Goal: Task Accomplishment & Management: Manage account settings

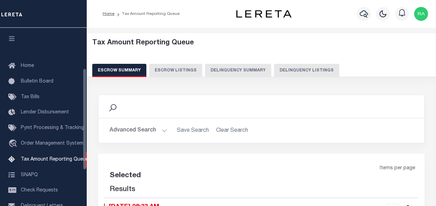
click at [302, 67] on button "Delinquency Listings" at bounding box center [306, 70] width 65 height 13
select select "100"
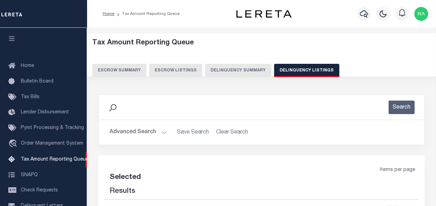
scroll to position [71, 0]
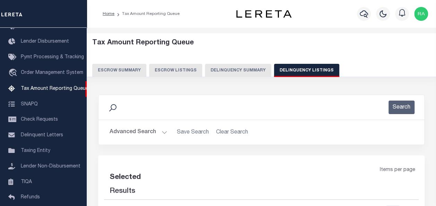
select select "100"
click at [123, 131] on button "Advanced Search" at bounding box center [139, 132] width 58 height 14
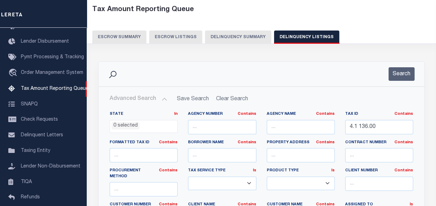
scroll to position [35, 0]
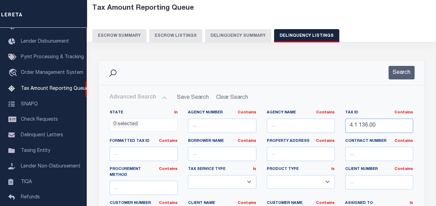
drag, startPoint x: 383, startPoint y: 126, endPoint x: 306, endPoint y: 128, distance: 76.3
click at [307, 126] on div "State In In AK AL AR AZ CA CO CT DC DE FL GA GU HI IA ID IL IN KS KY LA MA MD M…" at bounding box center [261, 183] width 314 height 147
paste input "[PHONE_NUMBER]"
type input "[PHONE_NUMBER]"
click at [400, 72] on button "Search" at bounding box center [401, 73] width 26 height 14
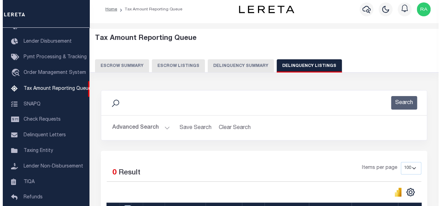
scroll to position [0, 0]
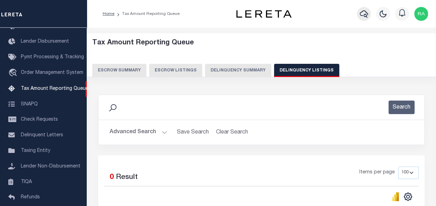
click at [363, 12] on icon "button" at bounding box center [363, 14] width 8 height 8
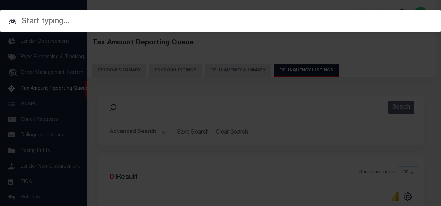
paste input "22-03429-136"
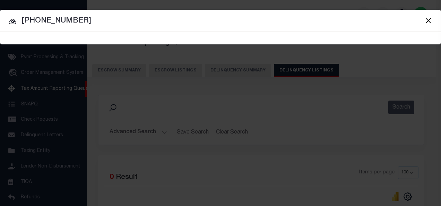
type input "22-03429-136"
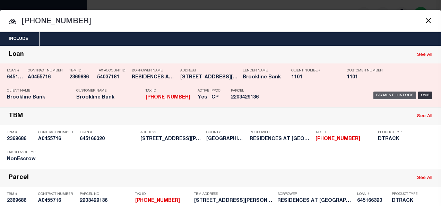
click at [378, 94] on div "Payment History" at bounding box center [394, 95] width 43 height 8
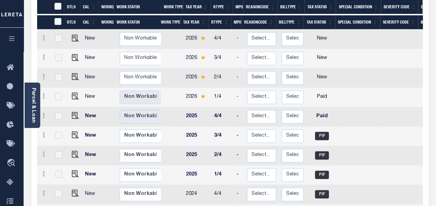
scroll to position [139, 0]
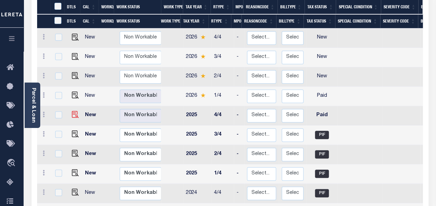
click at [72, 111] on img at bounding box center [75, 114] width 7 height 7
checkbox input "true"
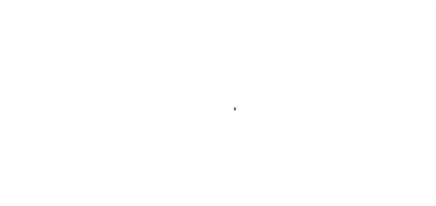
select select "PYD"
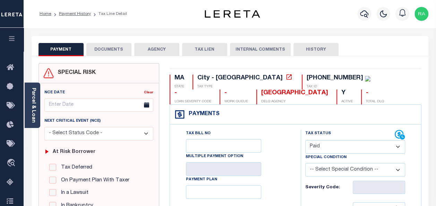
click at [101, 48] on button "DOCUMENTS" at bounding box center [108, 49] width 45 height 13
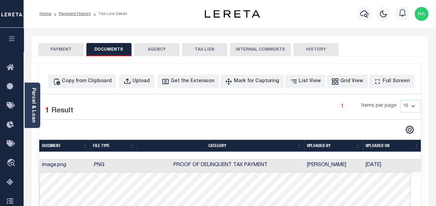
click at [56, 47] on button "PAYMENT" at bounding box center [60, 49] width 45 height 13
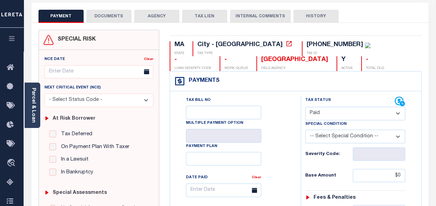
scroll to position [35, 0]
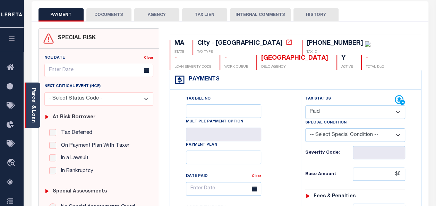
click at [34, 97] on link "Parcel & Loan" at bounding box center [33, 105] width 5 height 35
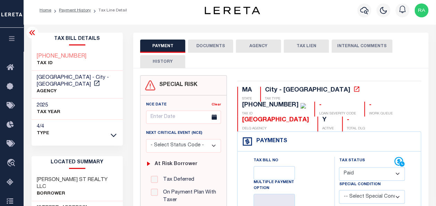
scroll to position [0, 0]
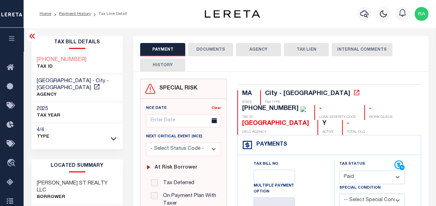
click at [209, 46] on button "DOCUMENTS" at bounding box center [210, 49] width 45 height 13
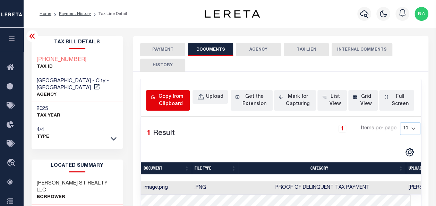
click at [169, 97] on div "Copy from Clipboard" at bounding box center [170, 100] width 29 height 15
select select "POP"
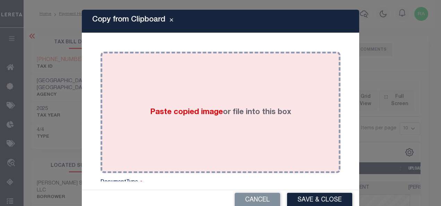
click at [149, 89] on div "Paste copied image or file into this box" at bounding box center [220, 112] width 229 height 111
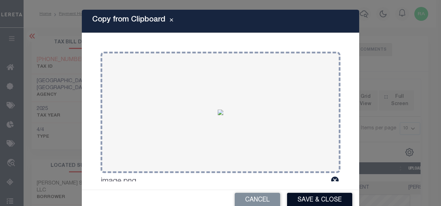
click at [305, 198] on button "Save & Close" at bounding box center [319, 200] width 65 height 15
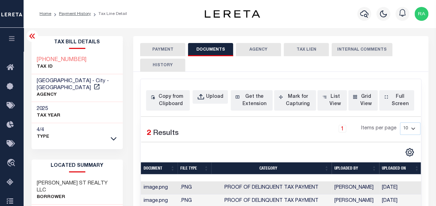
click at [160, 49] on button "PAYMENT" at bounding box center [162, 49] width 45 height 13
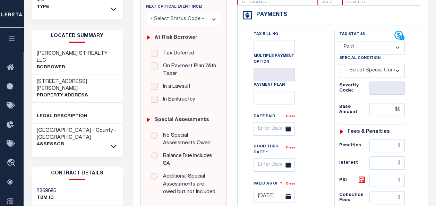
scroll to position [173, 0]
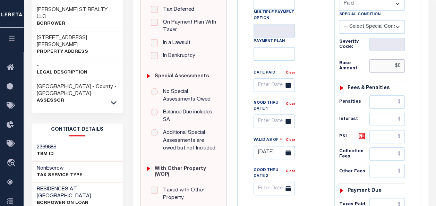
click at [399, 66] on input "$0" at bounding box center [386, 65] width 35 height 13
type input "$0.00"
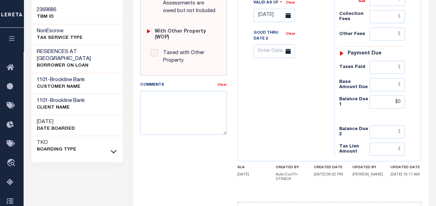
scroll to position [312, 0]
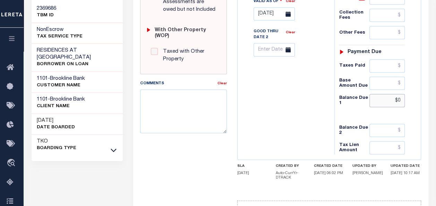
click at [398, 97] on input "$0" at bounding box center [386, 100] width 35 height 13
type input "$0.00"
type input "[DATE]"
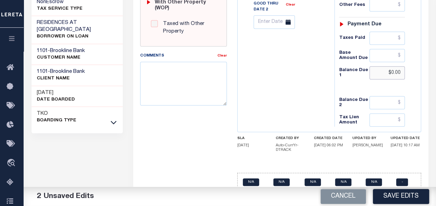
scroll to position [348, 0]
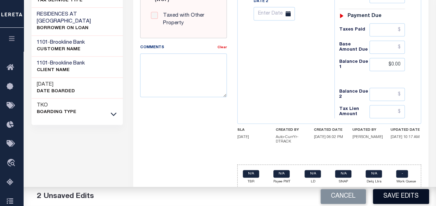
click at [396, 194] on button "Save Edits" at bounding box center [401, 196] width 56 height 15
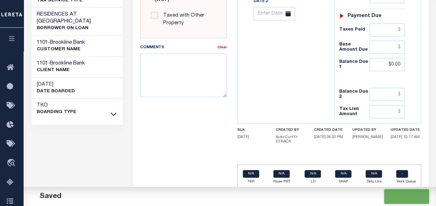
checkbox input "false"
type input "$0"
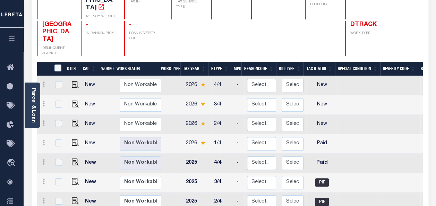
scroll to position [104, 0]
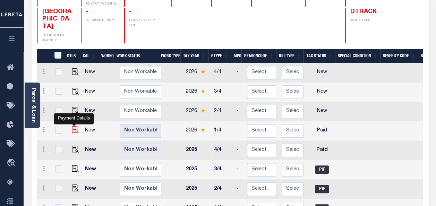
click at [72, 126] on img "" at bounding box center [75, 129] width 7 height 7
checkbox input "true"
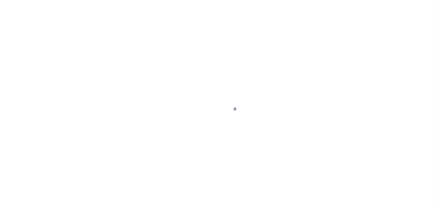
select select "PYD"
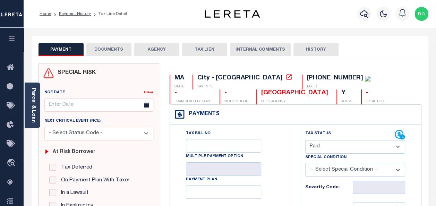
click at [101, 50] on button "DOCUMENTS" at bounding box center [108, 49] width 45 height 13
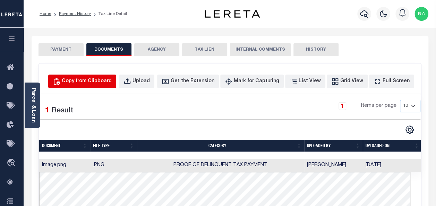
click at [112, 82] on div "Copy from Clipboard" at bounding box center [87, 82] width 50 height 8
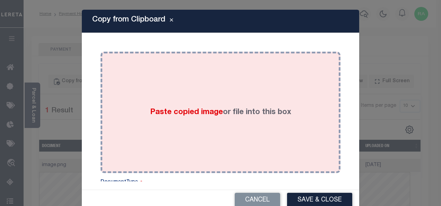
click at [128, 102] on div "Paste copied image or file into this box" at bounding box center [220, 112] width 229 height 111
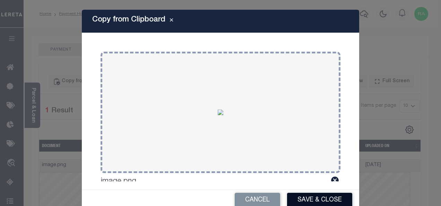
click at [299, 197] on button "Save & Close" at bounding box center [319, 200] width 65 height 15
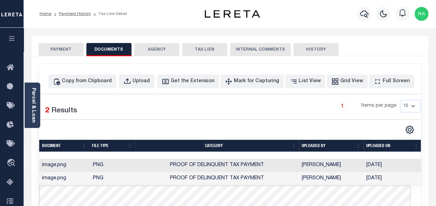
click at [48, 44] on button "PAYMENT" at bounding box center [60, 49] width 45 height 13
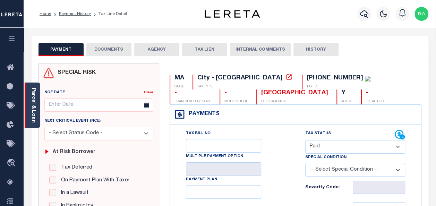
click at [34, 99] on link "Parcel & Loan" at bounding box center [33, 105] width 5 height 35
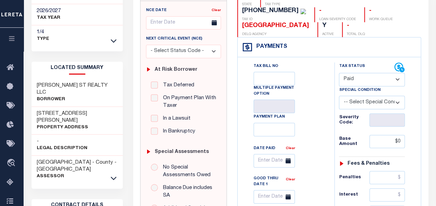
scroll to position [104, 0]
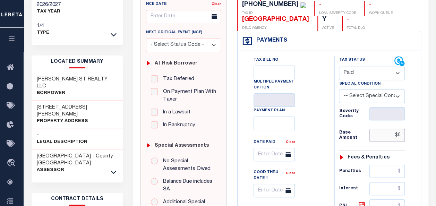
click at [398, 133] on input "$0" at bounding box center [386, 135] width 35 height 13
type input "$0.00"
type input "[DATE]"
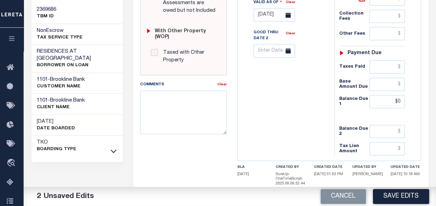
scroll to position [312, 0]
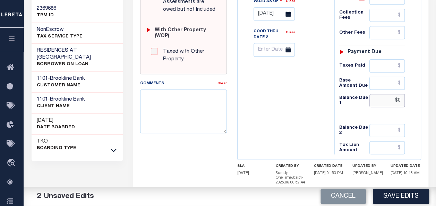
click at [401, 98] on input "$0" at bounding box center [386, 100] width 35 height 13
type input "$0.00"
click at [403, 197] on button "Save Edits" at bounding box center [401, 196] width 56 height 15
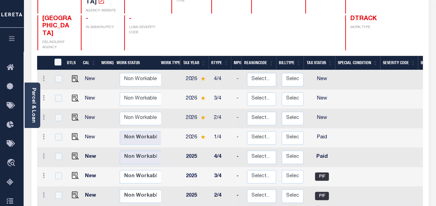
scroll to position [104, 0]
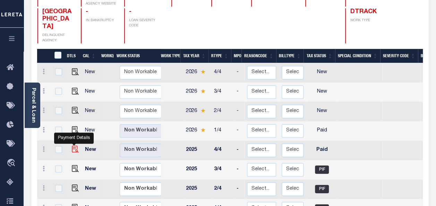
click at [73, 146] on img "" at bounding box center [75, 149] width 7 height 7
checkbox input "true"
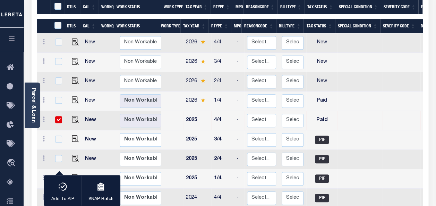
scroll to position [139, 0]
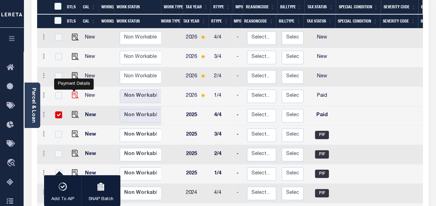
click at [72, 91] on img "" at bounding box center [75, 94] width 7 height 7
checkbox input "true"
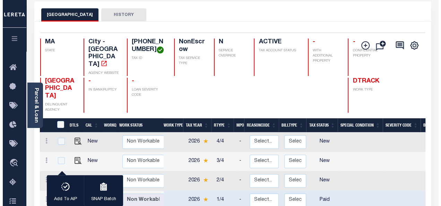
scroll to position [0, 0]
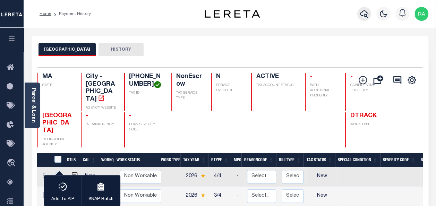
click at [363, 12] on icon "button" at bounding box center [364, 14] width 8 height 8
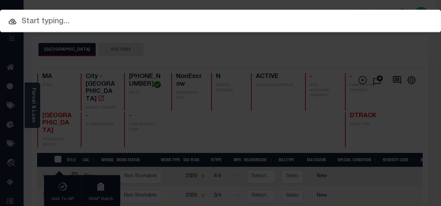
paste input "[PHONE_NUMBER]"
type input "[PHONE_NUMBER]"
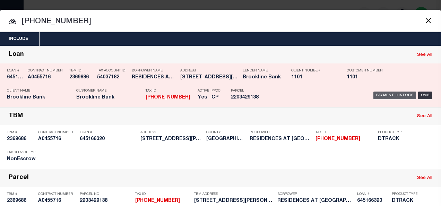
click at [386, 94] on div "Payment History" at bounding box center [394, 95] width 43 height 8
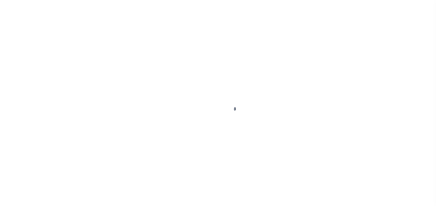
select select "PYD"
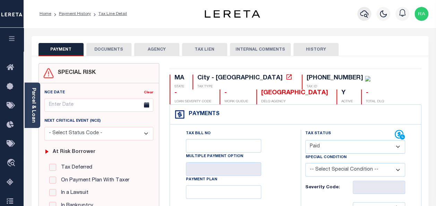
click at [363, 13] on icon "button" at bounding box center [364, 14] width 8 height 8
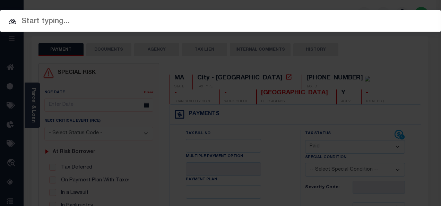
paste input "[PHONE_NUMBER]"
type input "[PHONE_NUMBER]"
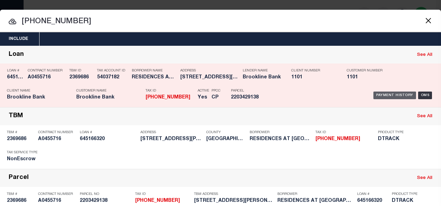
click at [384, 95] on div "Payment History" at bounding box center [394, 95] width 43 height 8
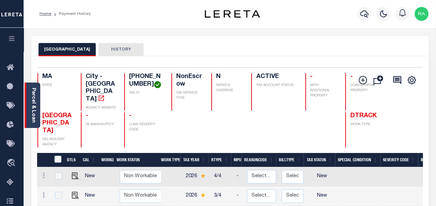
click at [32, 99] on link "Parcel & Loan" at bounding box center [33, 105] width 5 height 35
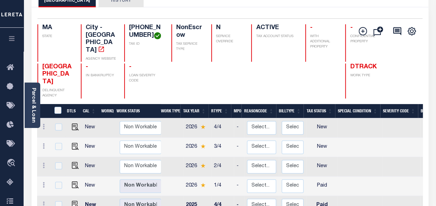
scroll to position [69, 0]
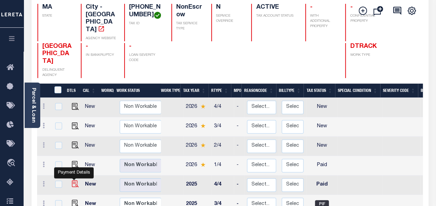
click at [73, 180] on img "" at bounding box center [75, 183] width 7 height 7
checkbox input "true"
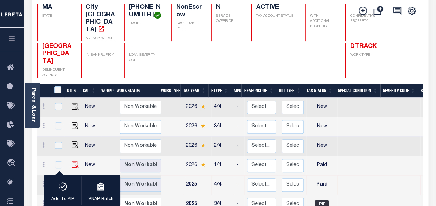
click at [72, 161] on img "" at bounding box center [75, 164] width 7 height 7
checkbox input "true"
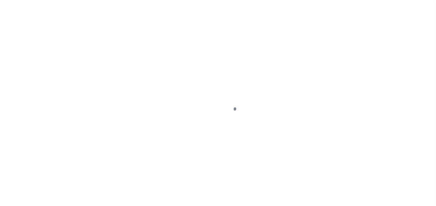
select select "PYD"
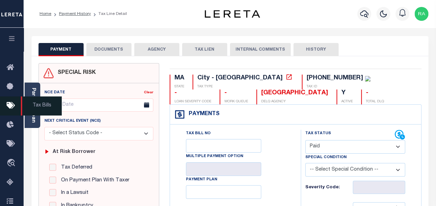
click at [33, 103] on span "Tax Bills" at bounding box center [41, 105] width 41 height 19
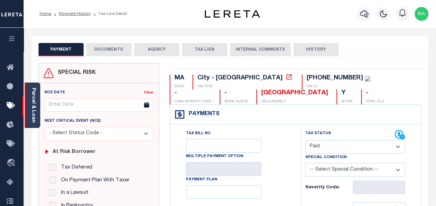
click at [32, 96] on link "Parcel & Loan" at bounding box center [33, 105] width 5 height 35
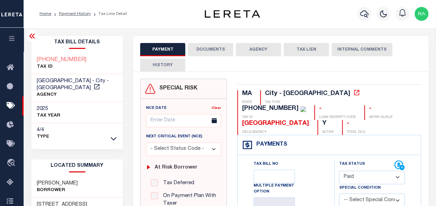
click at [203, 46] on button "DOCUMENTS" at bounding box center [210, 49] width 45 height 13
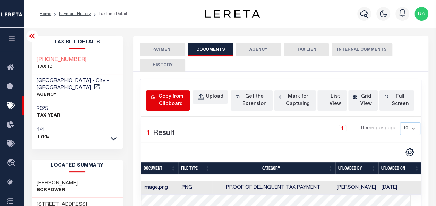
click at [162, 96] on div "Copy from Clipboard" at bounding box center [170, 100] width 29 height 15
select select "POP"
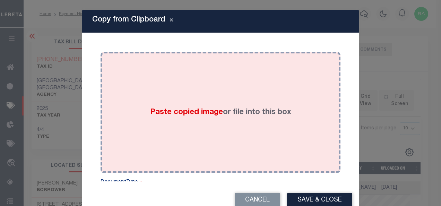
click at [174, 70] on div "Paste copied image or file into this box" at bounding box center [220, 112] width 229 height 111
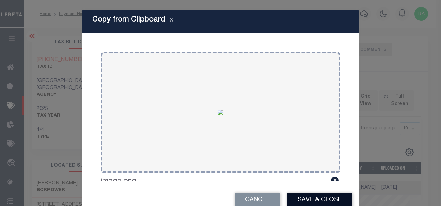
click at [315, 197] on button "Save & Close" at bounding box center [319, 200] width 65 height 15
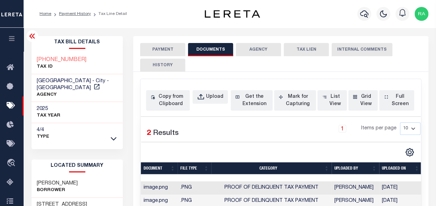
click at [151, 51] on button "PAYMENT" at bounding box center [162, 49] width 45 height 13
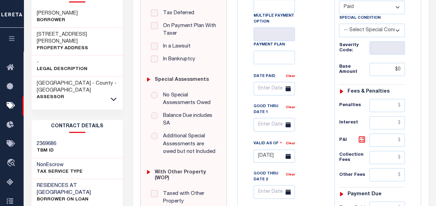
scroll to position [173, 0]
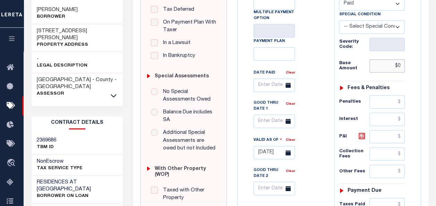
click at [397, 63] on input "$0" at bounding box center [386, 65] width 35 height 13
type input "$0.00"
type input "[DATE]"
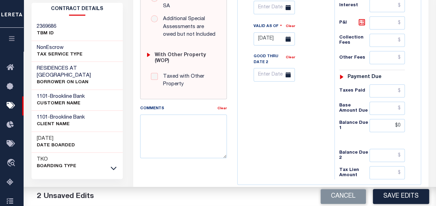
scroll to position [312, 0]
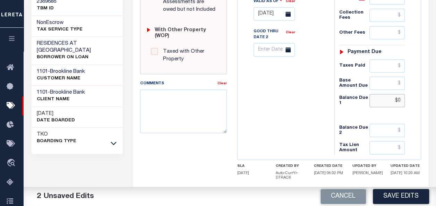
click at [396, 96] on input "$0" at bounding box center [386, 100] width 35 height 13
type input "$0.00"
click at [404, 198] on button "Save Edits" at bounding box center [401, 196] width 56 height 15
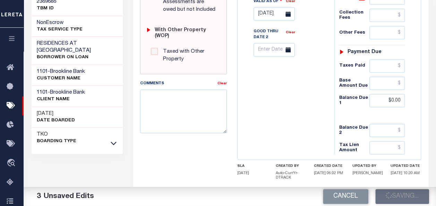
checkbox input "false"
type input "$0"
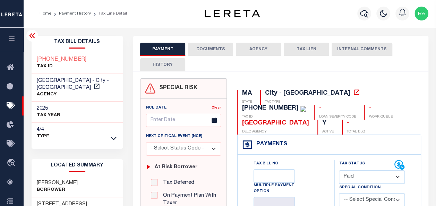
scroll to position [0, 0]
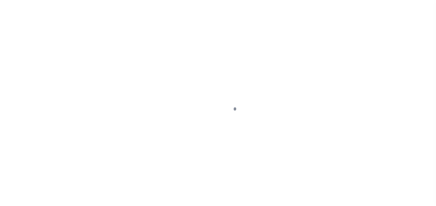
select select "PYD"
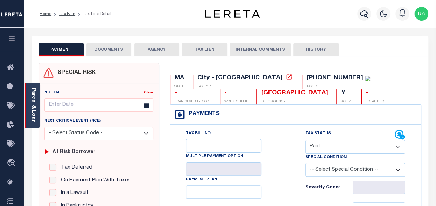
click at [32, 96] on link "Parcel & Loan" at bounding box center [33, 105] width 5 height 35
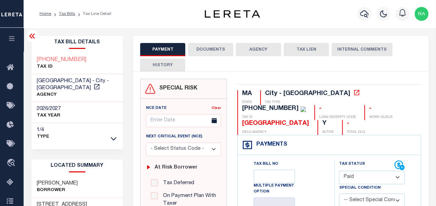
click at [202, 50] on button "DOCUMENTS" at bounding box center [210, 49] width 45 height 13
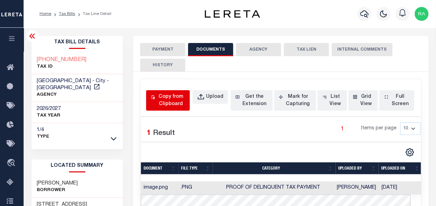
click at [169, 101] on div "Copy from Clipboard" at bounding box center [170, 100] width 29 height 15
select select "POP"
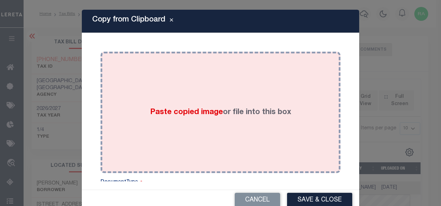
click at [168, 72] on div "Paste copied image or file into this box" at bounding box center [220, 112] width 229 height 111
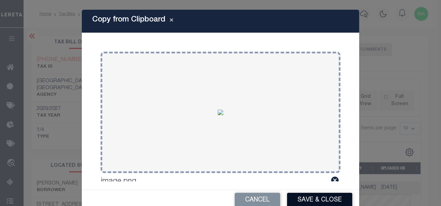
click at [305, 198] on button "Save & Close" at bounding box center [319, 200] width 65 height 15
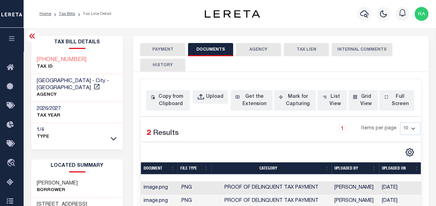
click at [159, 49] on button "PAYMENT" at bounding box center [162, 49] width 45 height 13
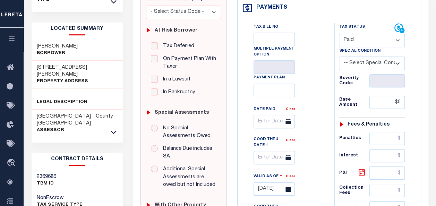
scroll to position [139, 0]
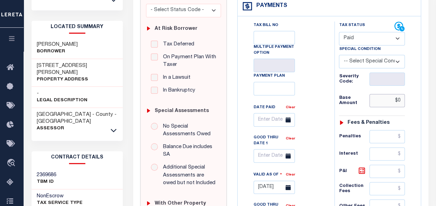
click at [401, 99] on input "$0" at bounding box center [386, 100] width 35 height 13
type input "$0.00"
type input "[DATE]"
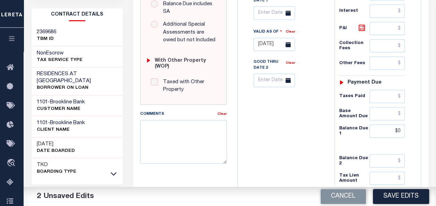
scroll to position [312, 0]
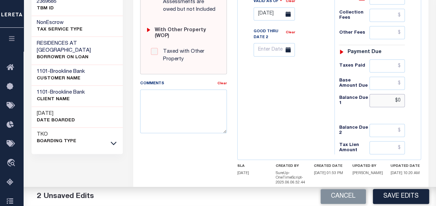
click at [394, 94] on input "$0" at bounding box center [386, 100] width 35 height 13
click at [398, 96] on input "$0" at bounding box center [386, 100] width 35 height 13
type input "$0.00"
click at [389, 193] on button "Save Edits" at bounding box center [401, 196] width 56 height 15
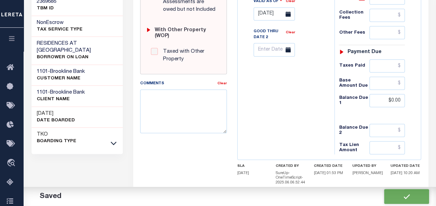
checkbox input "false"
type input "$0"
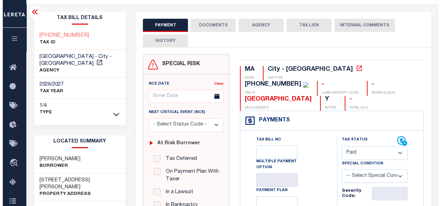
scroll to position [0, 0]
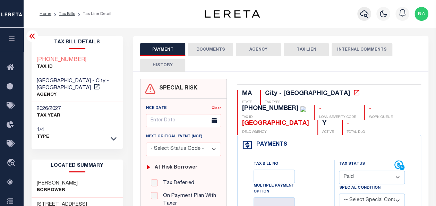
click at [364, 13] on icon "button" at bounding box center [364, 14] width 8 height 8
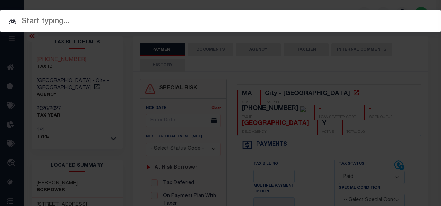
paste input "[PHONE_NUMBER]"
type input "[PHONE_NUMBER]"
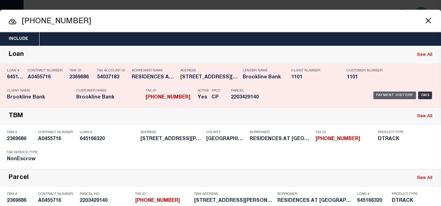
click at [385, 93] on div "Payment History" at bounding box center [394, 95] width 43 height 8
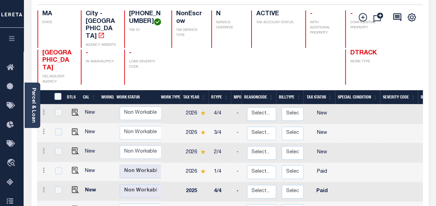
scroll to position [69, 0]
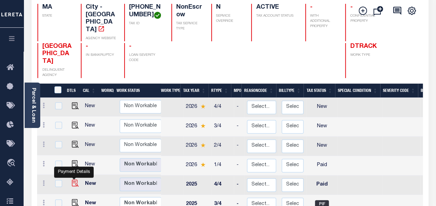
click at [74, 180] on img "" at bounding box center [75, 183] width 7 height 7
checkbox input "true"
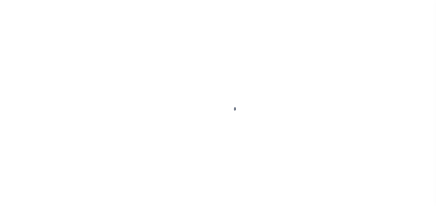
select select "PYD"
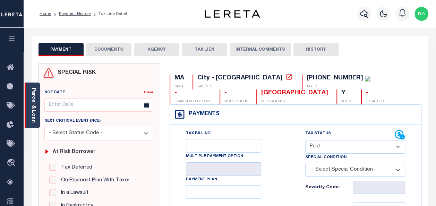
click at [34, 104] on link "Parcel & Loan" at bounding box center [33, 105] width 5 height 35
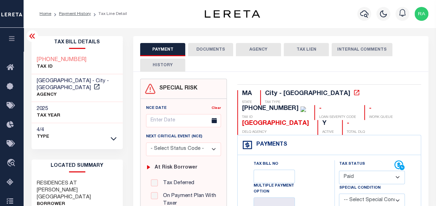
click at [204, 49] on button "DOCUMENTS" at bounding box center [210, 49] width 45 height 13
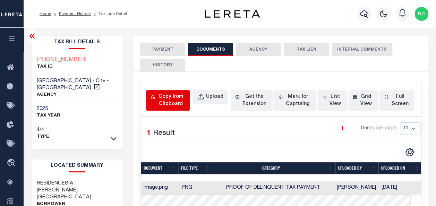
click at [168, 101] on div "Copy from Clipboard" at bounding box center [170, 100] width 29 height 15
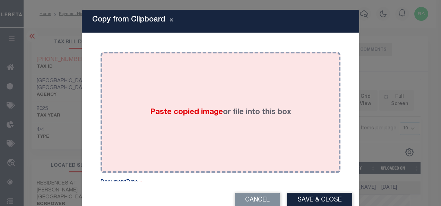
click at [185, 99] on div "Paste copied image or file into this box" at bounding box center [220, 112] width 229 height 111
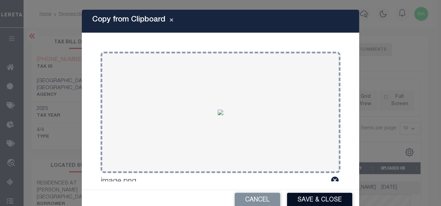
click at [310, 199] on button "Save & Close" at bounding box center [319, 200] width 65 height 15
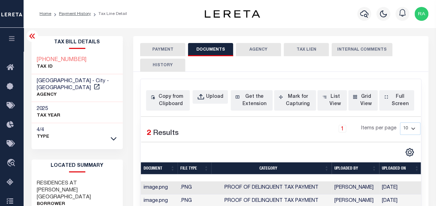
click at [154, 45] on button "PAYMENT" at bounding box center [162, 49] width 45 height 13
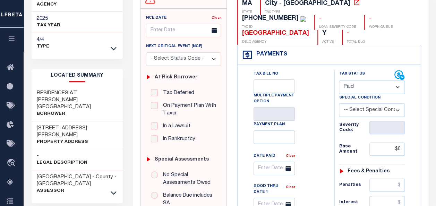
scroll to position [104, 0]
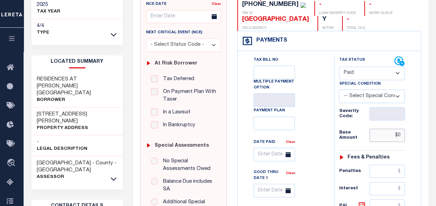
click at [398, 133] on input "$0" at bounding box center [386, 135] width 35 height 13
type input "$0.00"
type input "[DATE]"
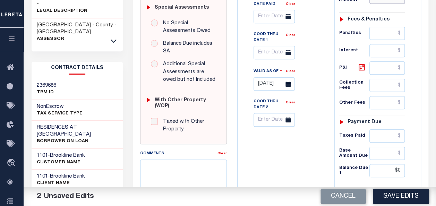
scroll to position [243, 0]
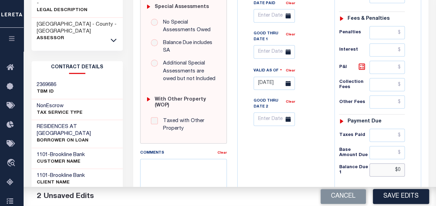
click at [399, 165] on input "$0" at bounding box center [386, 169] width 35 height 13
type input "$0.00"
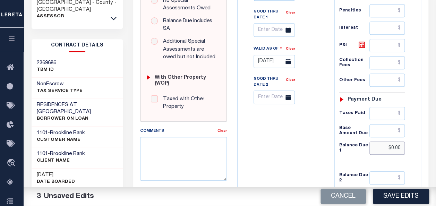
scroll to position [347, 0]
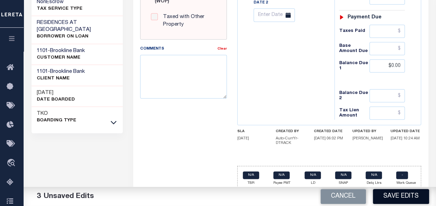
click at [388, 195] on button "Save Edits" at bounding box center [401, 196] width 56 height 15
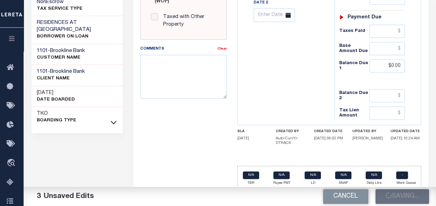
checkbox input "false"
type input "$0"
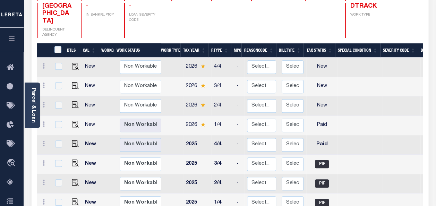
scroll to position [104, 0]
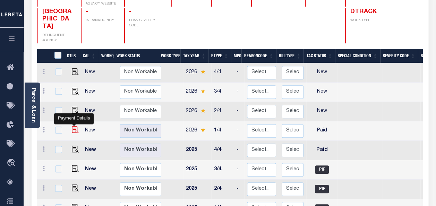
click at [75, 126] on img "" at bounding box center [75, 129] width 7 height 7
checkbox input "true"
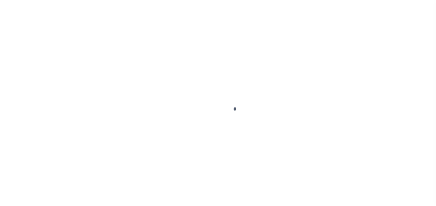
select select "PYD"
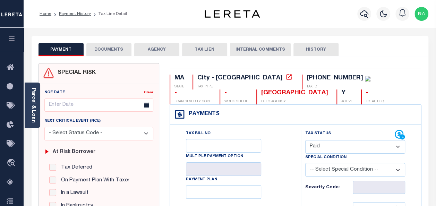
click at [101, 45] on button "DOCUMENTS" at bounding box center [108, 49] width 45 height 13
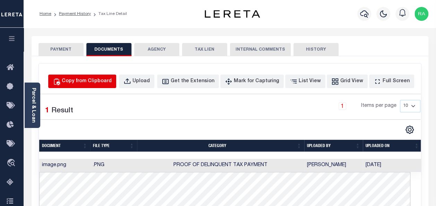
click at [99, 80] on div "Copy from Clipboard" at bounding box center [87, 82] width 50 height 8
select select "POP"
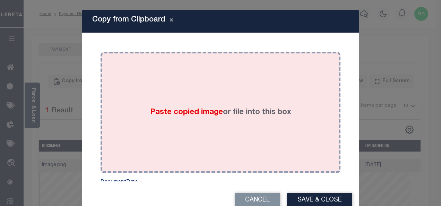
click at [169, 105] on div "Paste copied image or file into this box" at bounding box center [220, 112] width 229 height 111
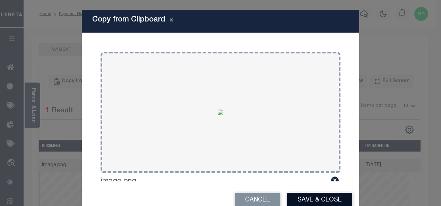
click at [305, 200] on button "Save & Close" at bounding box center [319, 200] width 65 height 15
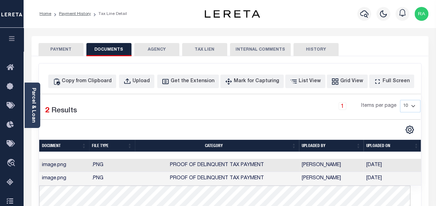
click at [63, 46] on button "PAYMENT" at bounding box center [60, 49] width 45 height 13
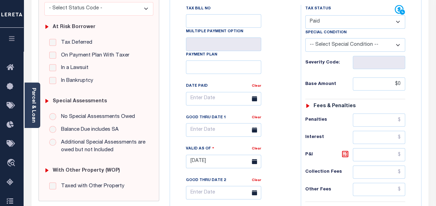
scroll to position [139, 0]
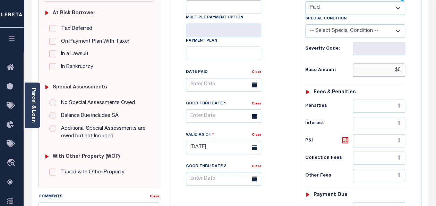
click at [397, 67] on input "$0" at bounding box center [378, 69] width 52 height 13
type input "$0.00"
type input "[DATE]"
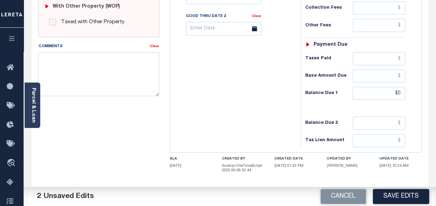
scroll to position [317, 0]
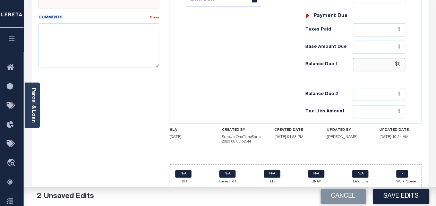
click at [396, 60] on input "$0" at bounding box center [378, 64] width 52 height 13
type input "$0.00"
click at [398, 197] on button "Save Edits" at bounding box center [401, 196] width 56 height 15
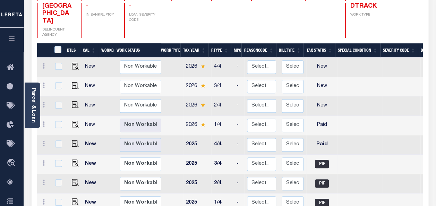
scroll to position [139, 0]
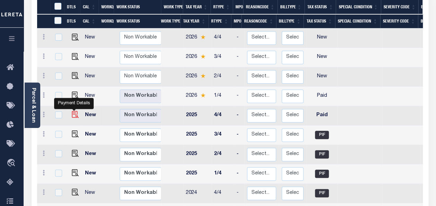
click at [73, 111] on img "" at bounding box center [75, 114] width 7 height 7
checkbox input "true"
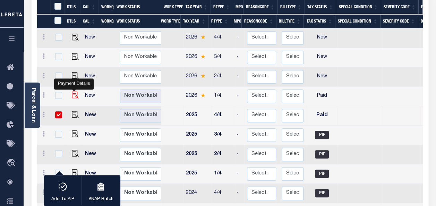
click at [73, 91] on img "" at bounding box center [75, 94] width 7 height 7
checkbox input "true"
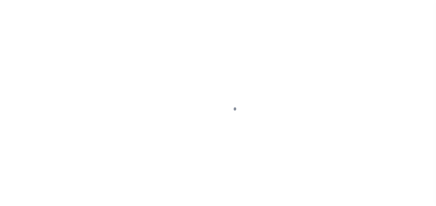
select select "PYD"
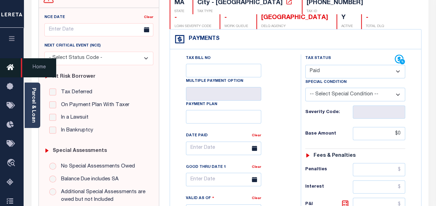
scroll to position [69, 0]
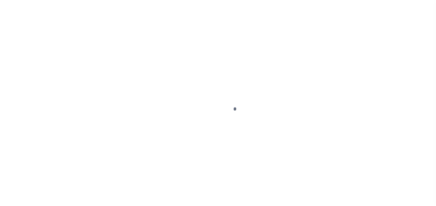
select select "PYD"
